Goal: Find specific page/section: Find specific page/section

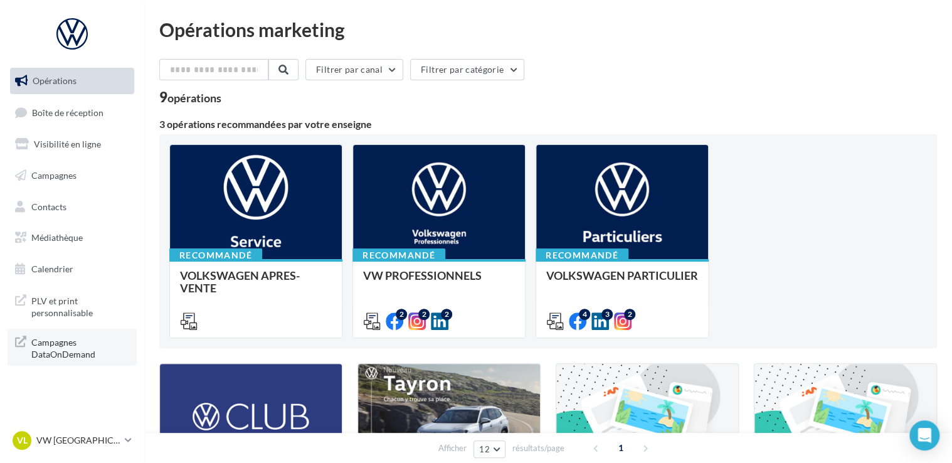
click at [114, 344] on span "Campagnes DataOnDemand" at bounding box center [80, 347] width 98 height 27
click at [82, 351] on span "Campagnes DataOnDemand" at bounding box center [80, 347] width 98 height 27
click at [126, 445] on icon at bounding box center [128, 440] width 7 height 11
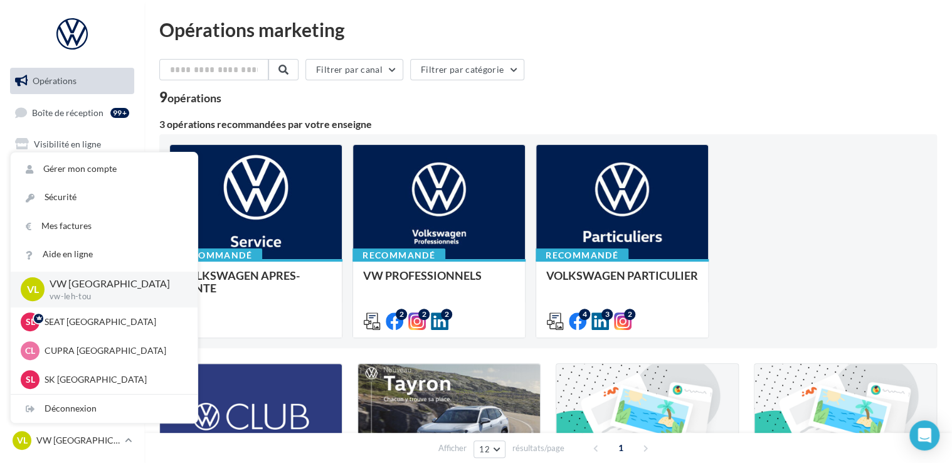
click at [817, 262] on div "Recommandé VOLKSWAGEN APRES-VENTE Accéder à l'ensemble des fichiers utiles via …" at bounding box center [548, 241] width 758 height 194
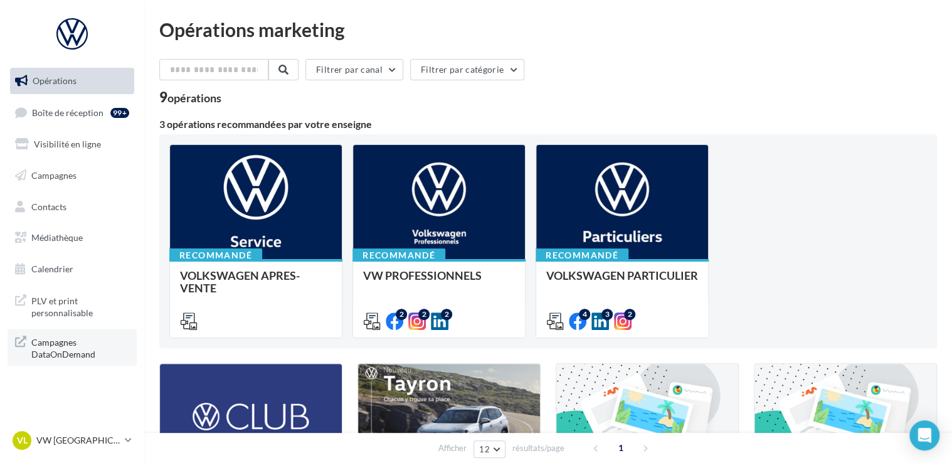
click at [84, 355] on span "Campagnes DataOnDemand" at bounding box center [80, 347] width 98 height 27
click at [129, 440] on icon at bounding box center [128, 440] width 7 height 11
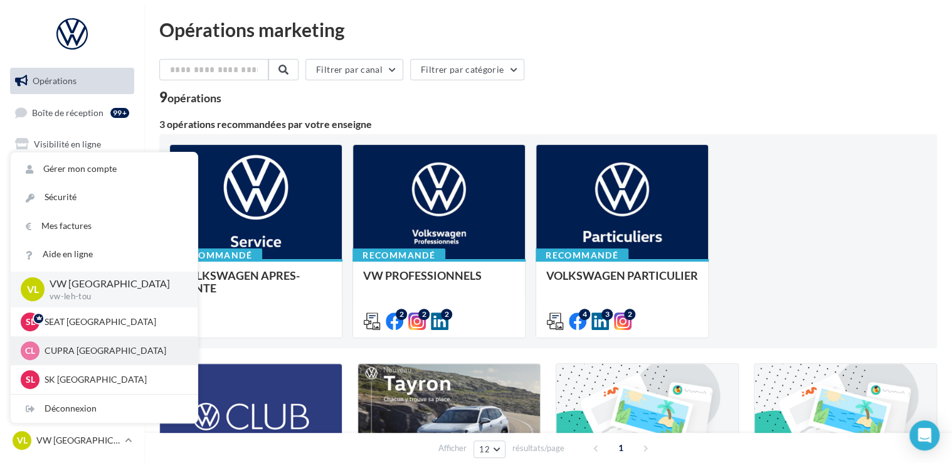
click at [65, 349] on p "CUPRA [GEOGRAPHIC_DATA]" at bounding box center [114, 350] width 138 height 13
